Goal: Transaction & Acquisition: Purchase product/service

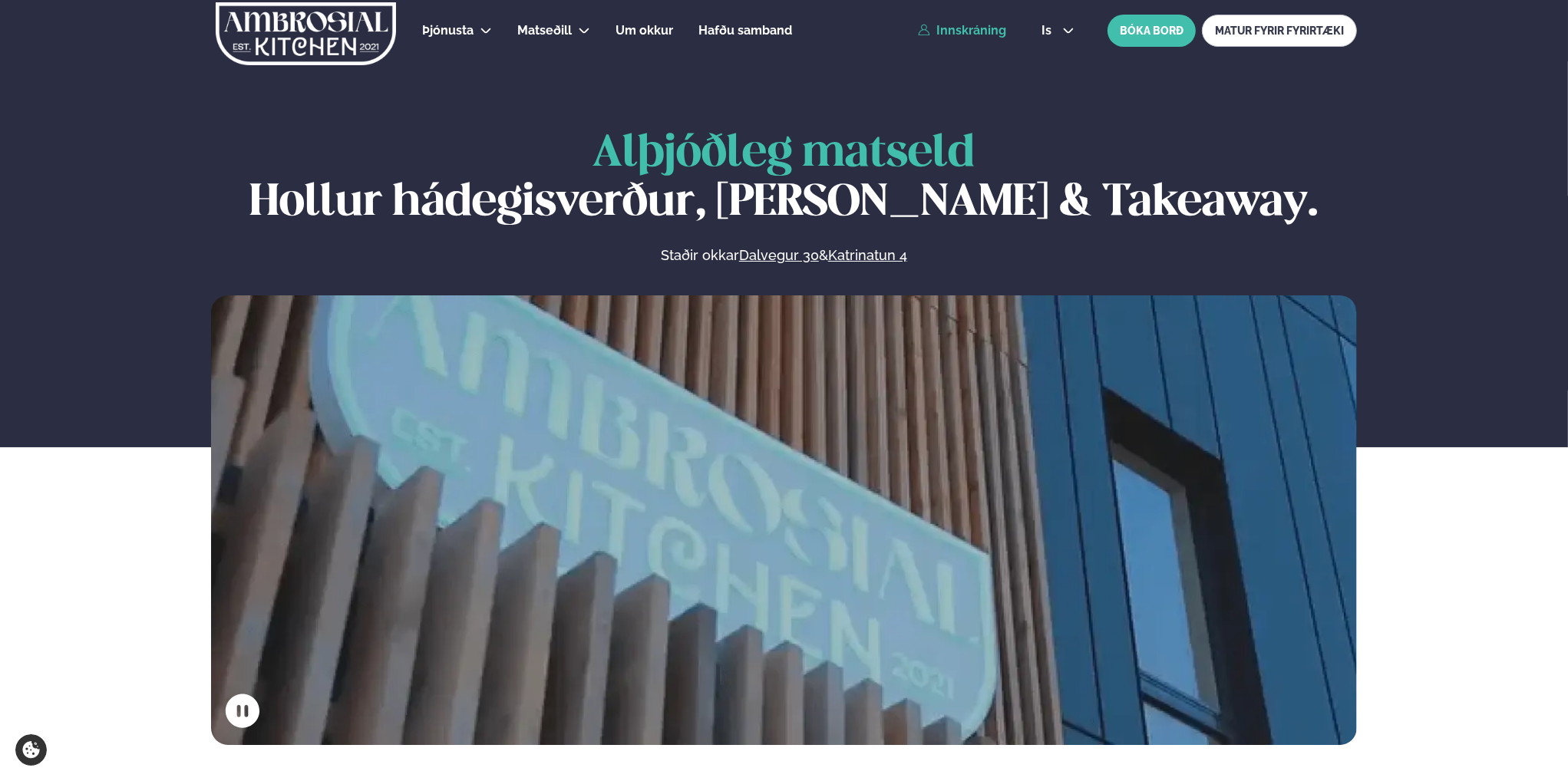
click at [985, 33] on link "Innskráning" at bounding box center [962, 31] width 88 height 14
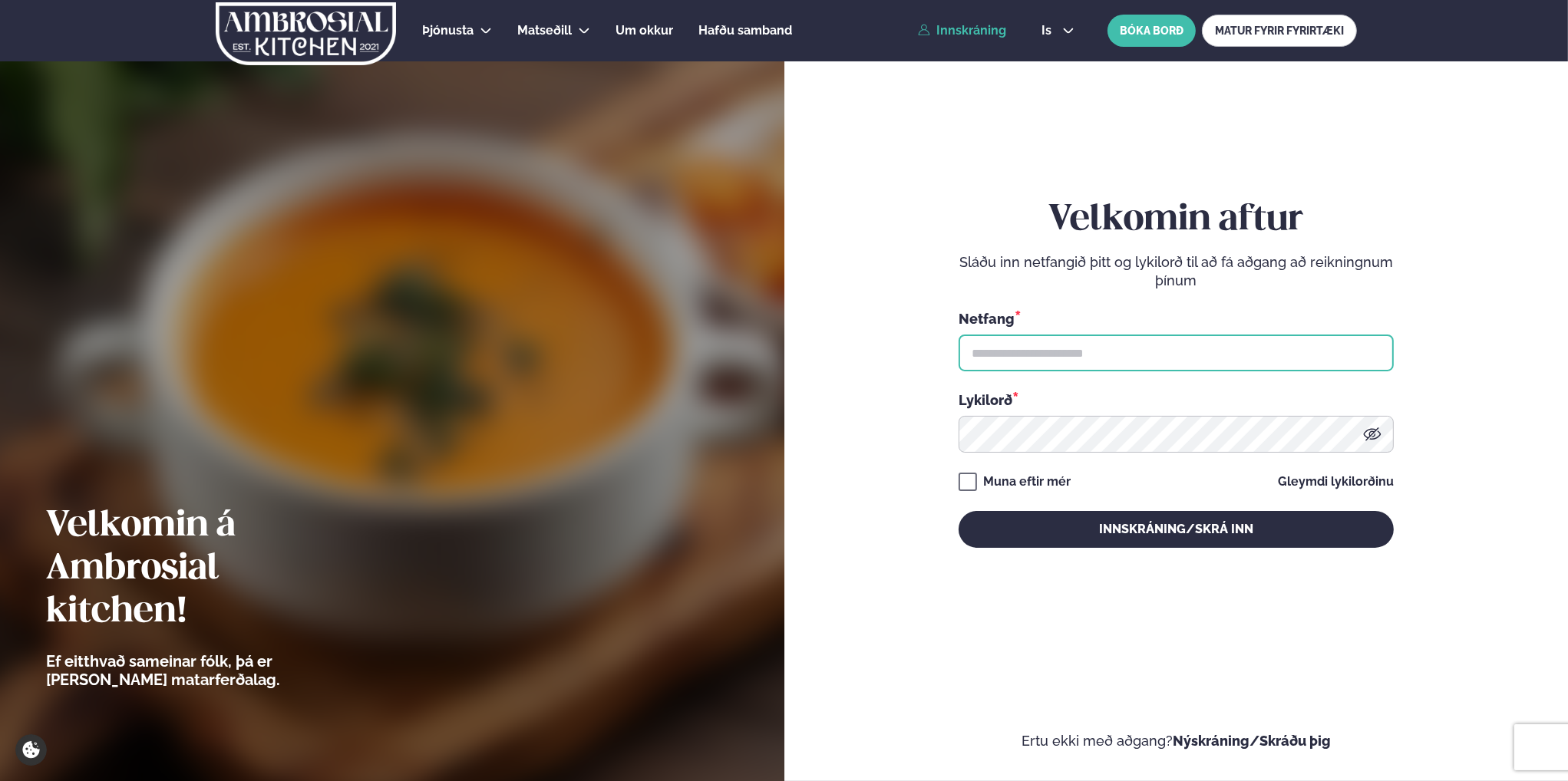
type input "**********"
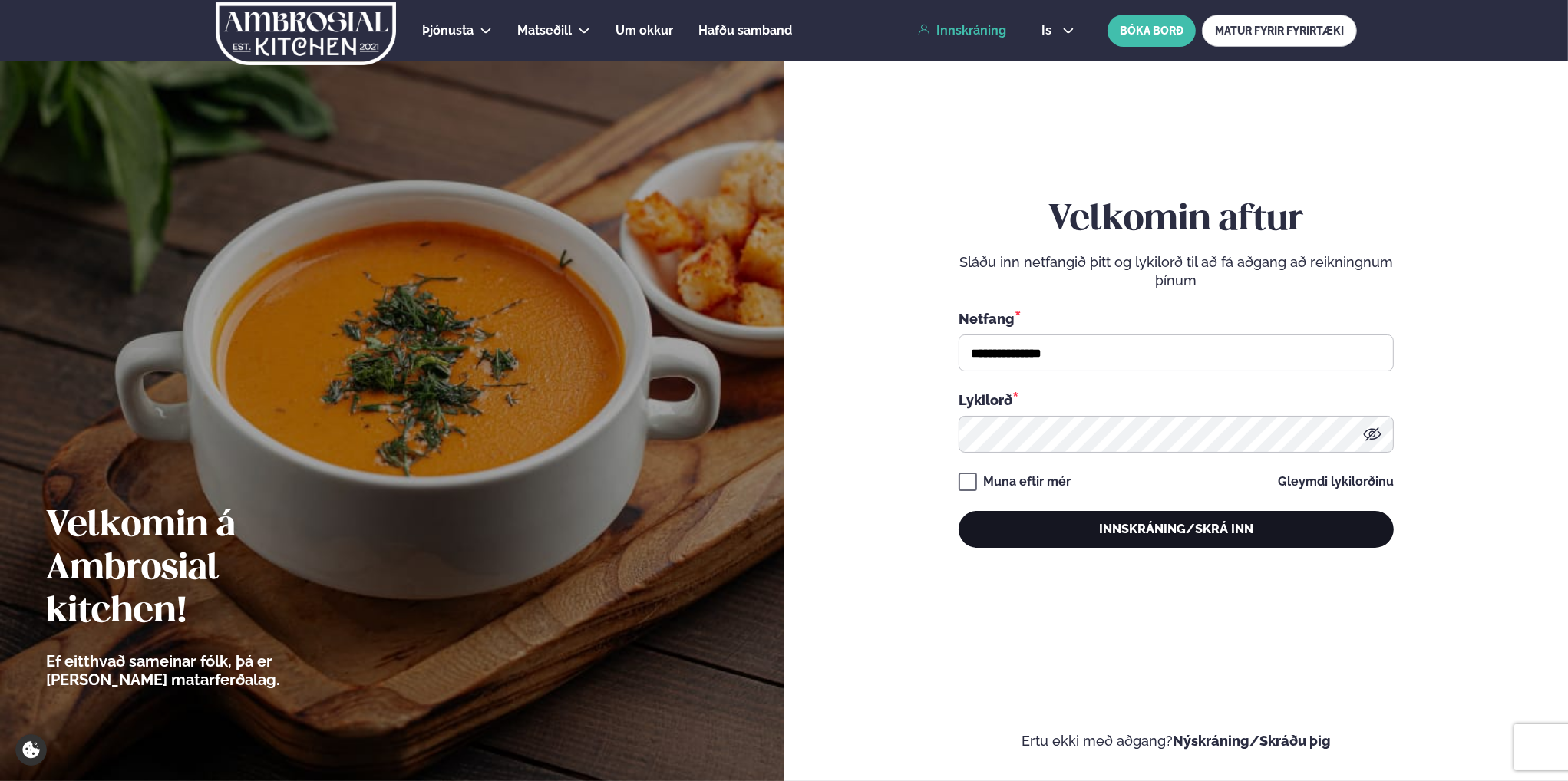
click at [1151, 530] on button "Innskráning/Skrá inn" at bounding box center [1176, 529] width 436 height 37
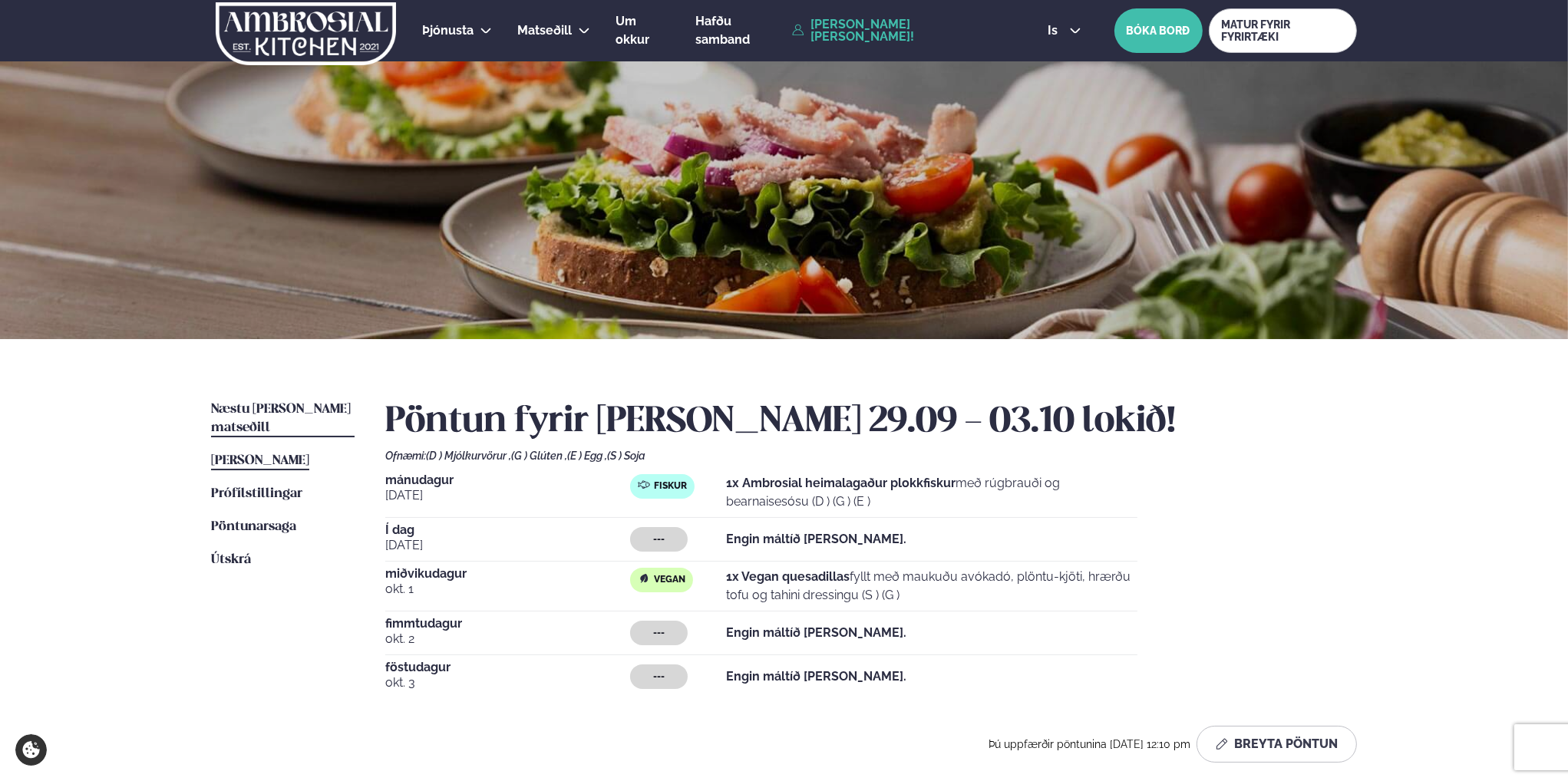
click at [276, 409] on span "Næstu [PERSON_NAME] matseðill" at bounding box center [281, 419] width 140 height 32
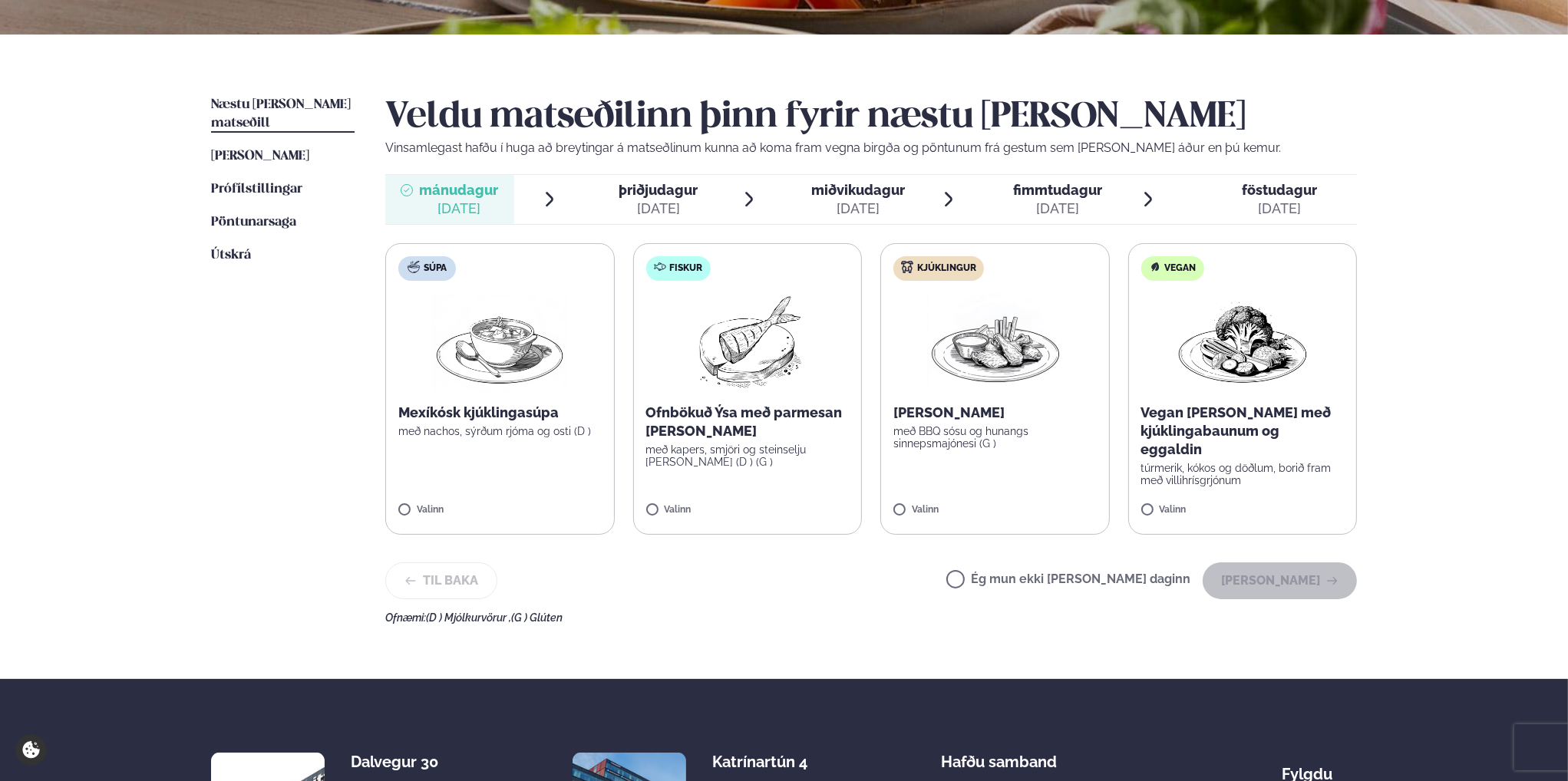
scroll to position [307, 0]
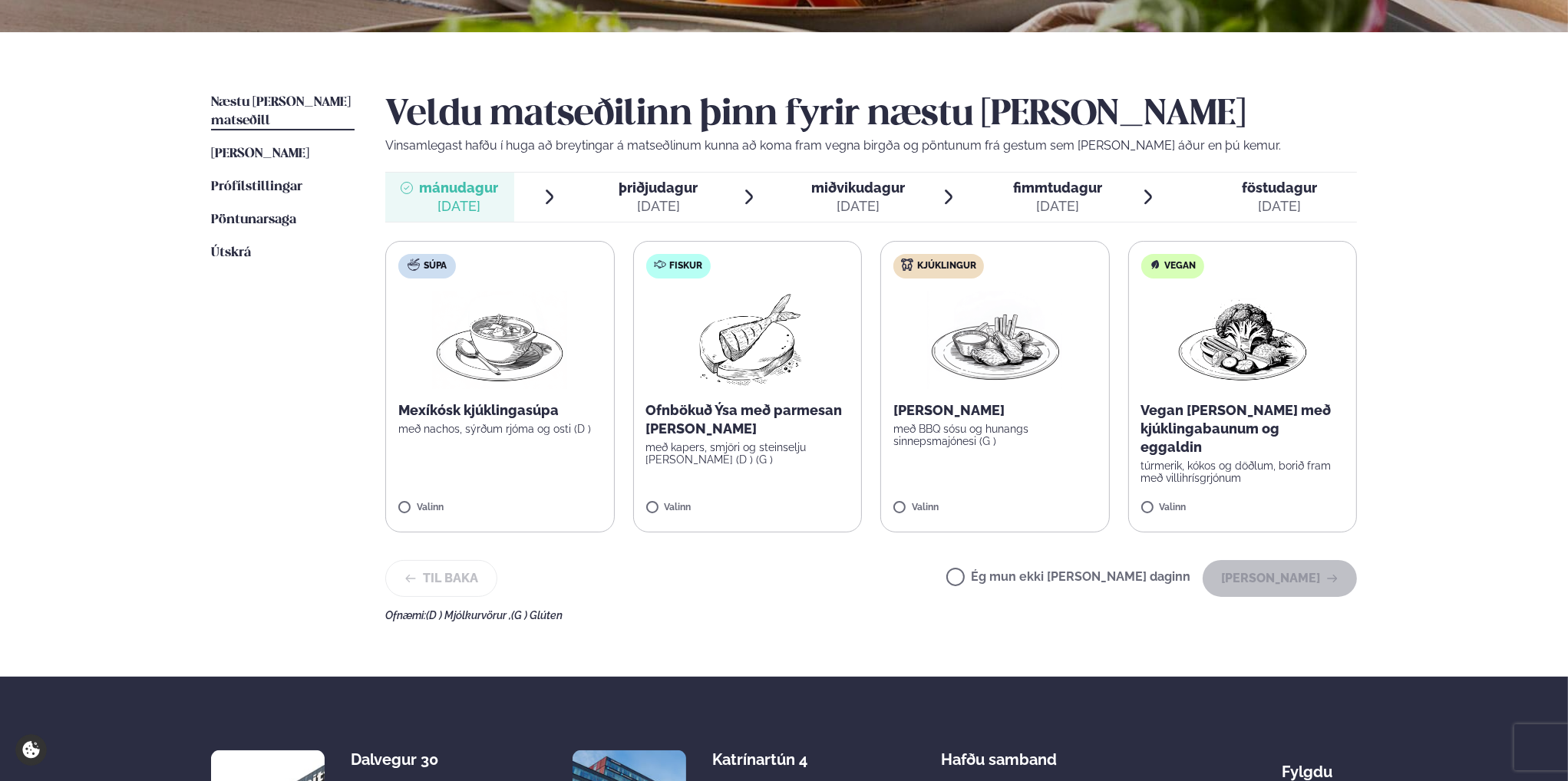
click at [709, 412] on p "Ofnbökuð Ýsa með parmesan [PERSON_NAME]" at bounding box center [748, 420] width 203 height 37
click at [1293, 574] on button "[PERSON_NAME]" at bounding box center [1279, 579] width 154 height 37
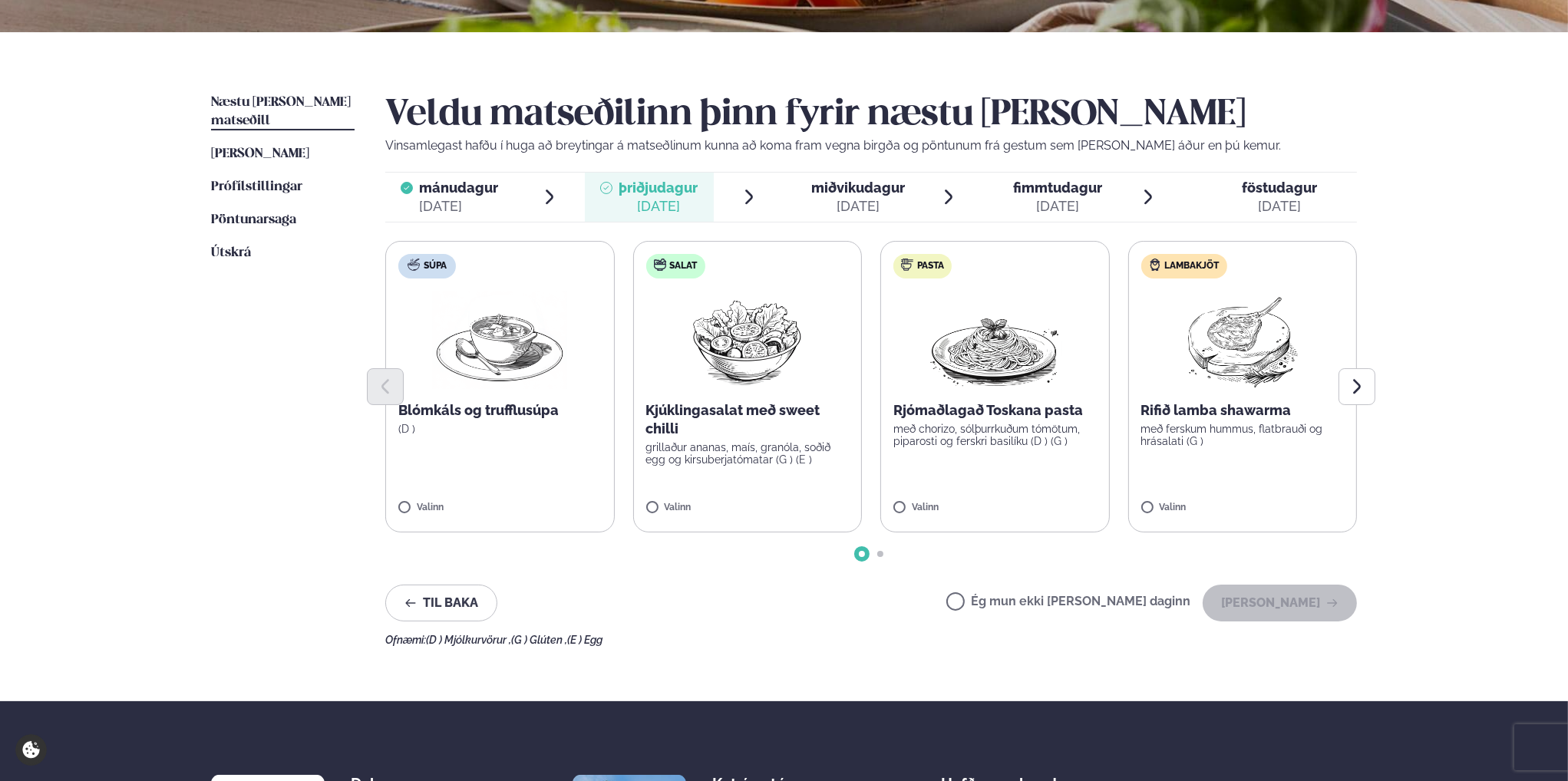
click at [862, 201] on div "[DATE]" at bounding box center [858, 206] width 93 height 18
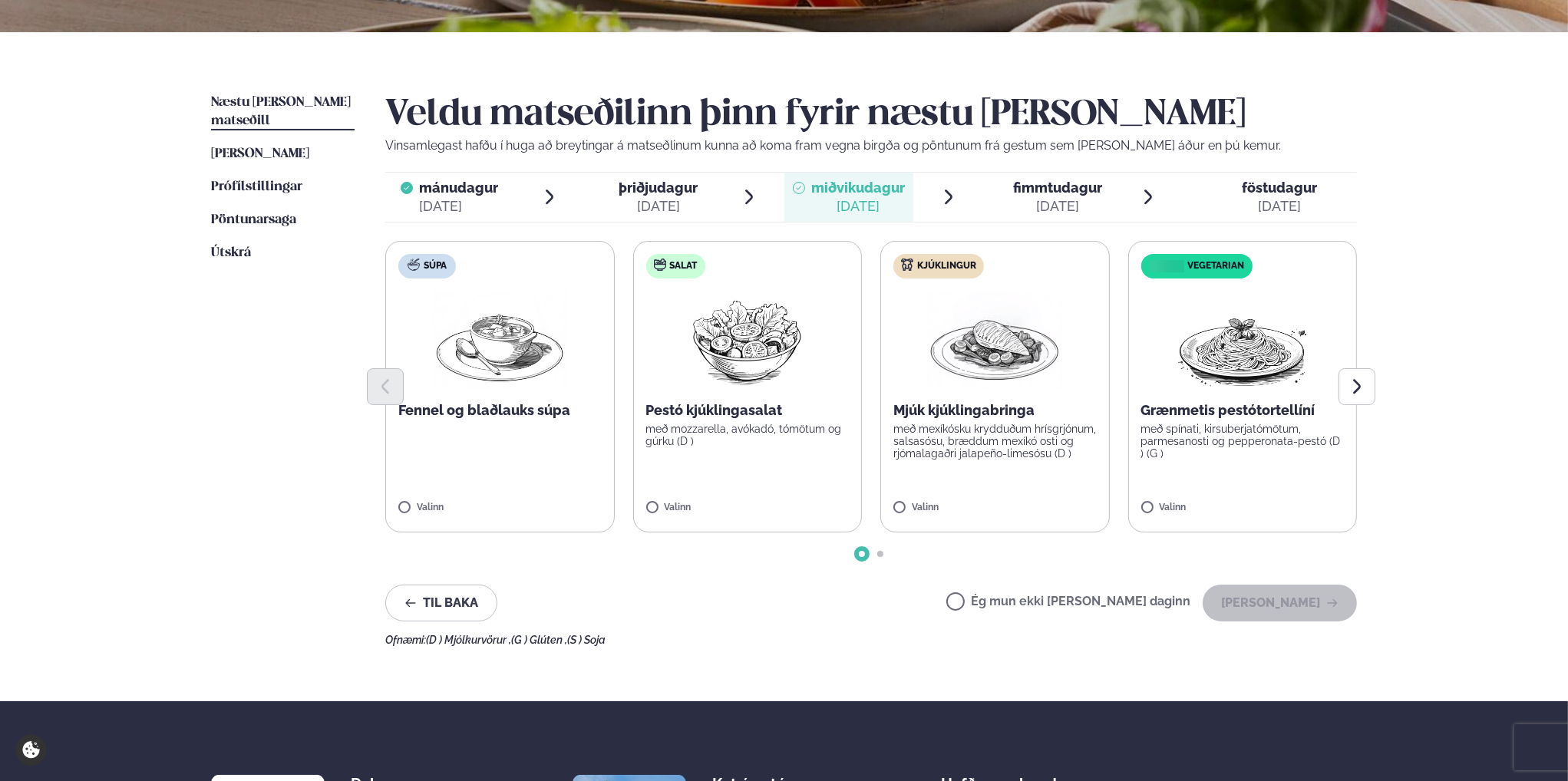
click at [722, 412] on p "Pestó kjúklingasalat" at bounding box center [748, 410] width 203 height 18
click at [1291, 608] on button "[PERSON_NAME]" at bounding box center [1279, 603] width 154 height 37
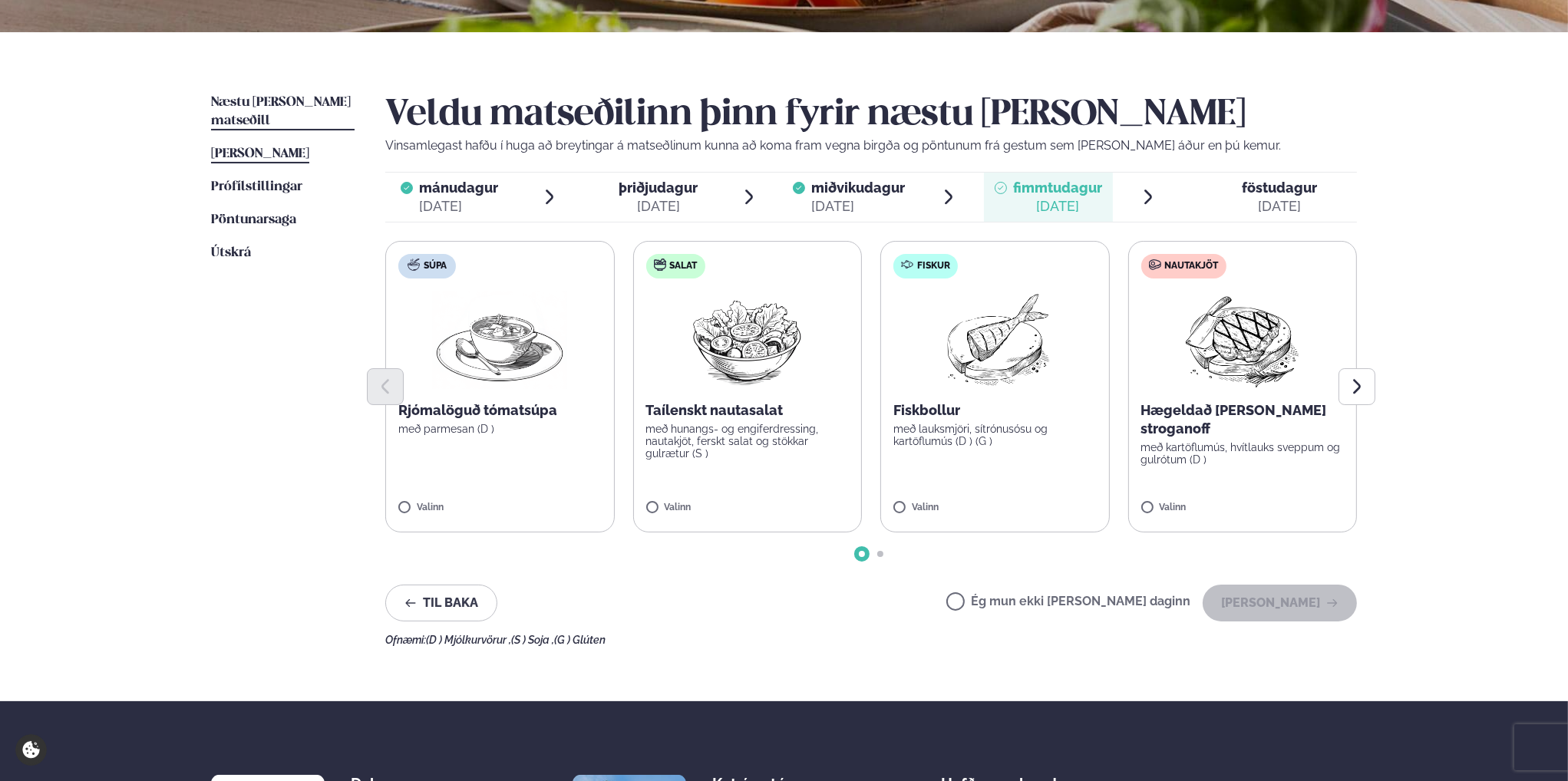
click at [250, 148] on span "[PERSON_NAME]" at bounding box center [260, 154] width 99 height 13
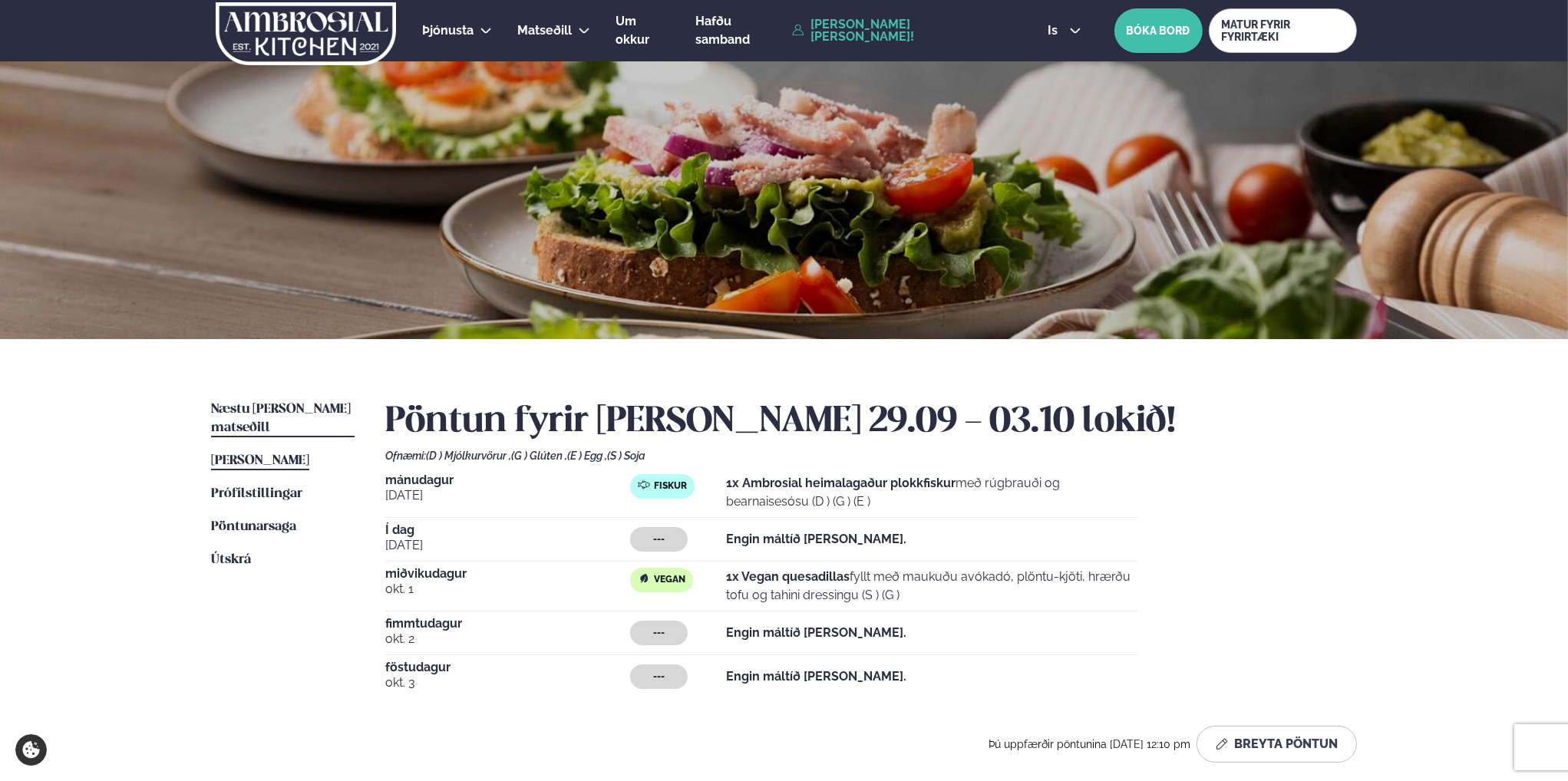
click at [280, 410] on span "Næstu [PERSON_NAME] matseðill" at bounding box center [281, 419] width 140 height 32
